Goal: Task Accomplishment & Management: Manage account settings

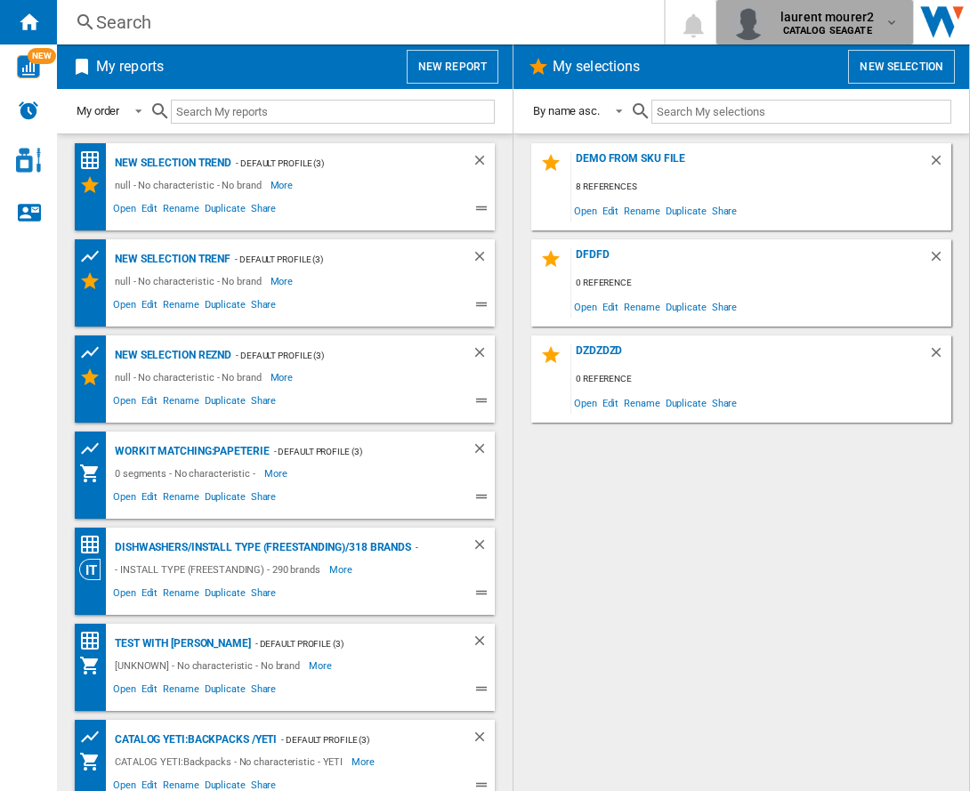
click at [824, 25] on b "CATALOG SEAGATE" at bounding box center [827, 31] width 89 height 12
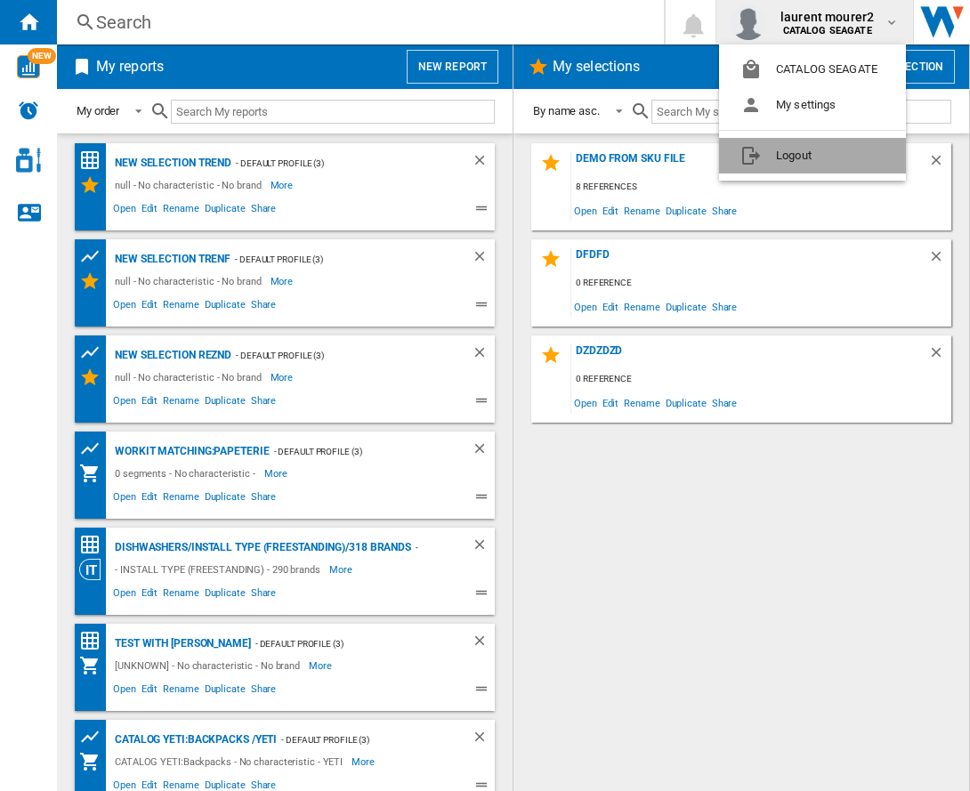
click at [788, 145] on button "Logout" at bounding box center [812, 156] width 187 height 36
